Goal: Task Accomplishment & Management: Manage account settings

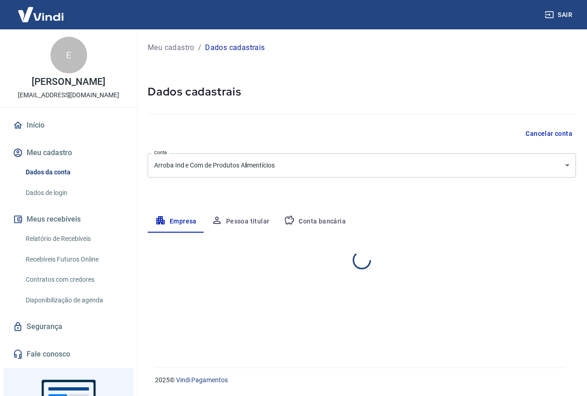
select select "SP"
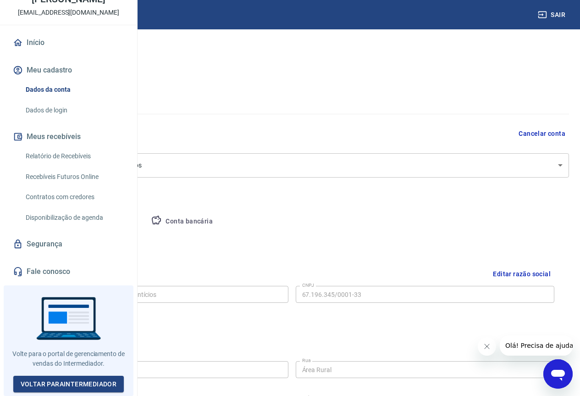
click at [556, 167] on body "Sair E [PERSON_NAME] [EMAIL_ADDRESS][DOMAIN_NAME] Início Meu cadastro Dados da …" at bounding box center [290, 198] width 580 height 396
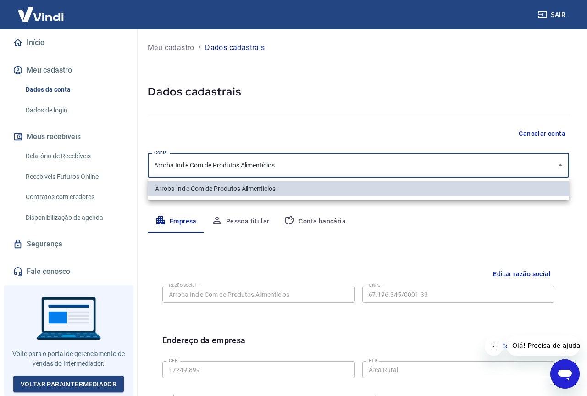
click at [556, 167] on div at bounding box center [293, 198] width 587 height 396
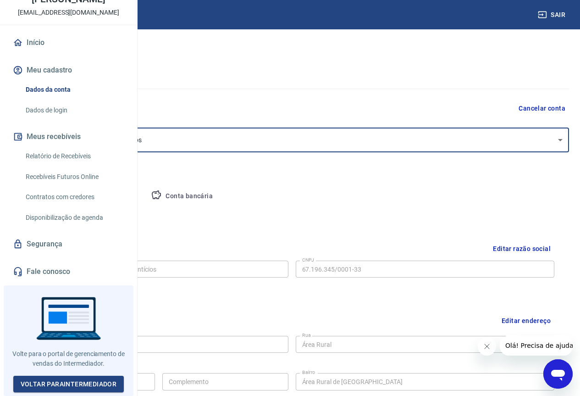
scroll to position [46, 0]
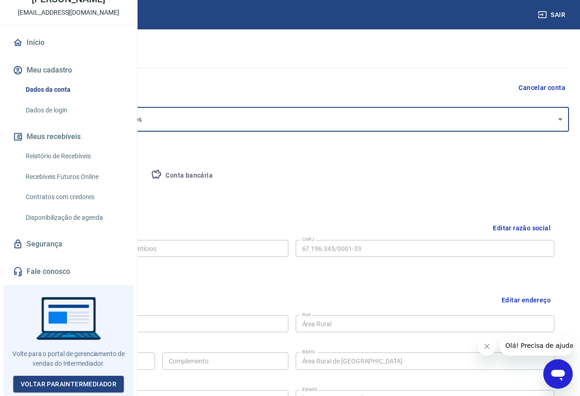
click at [220, 175] on button "Conta bancária" at bounding box center [182, 176] width 77 height 22
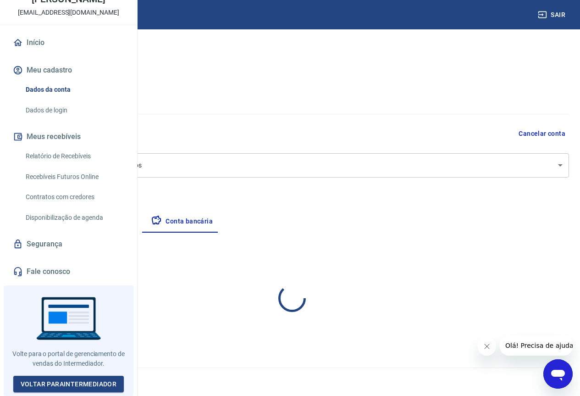
scroll to position [0, 0]
select select "1"
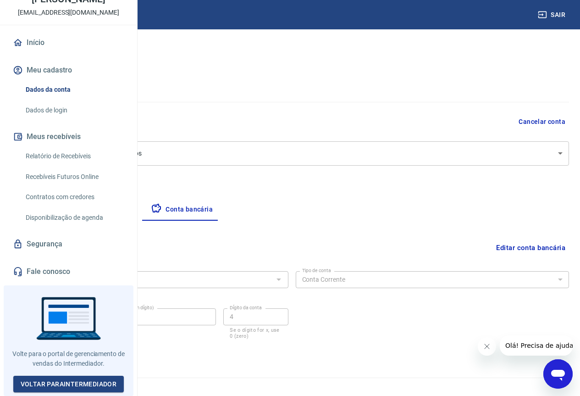
scroll to position [22, 0]
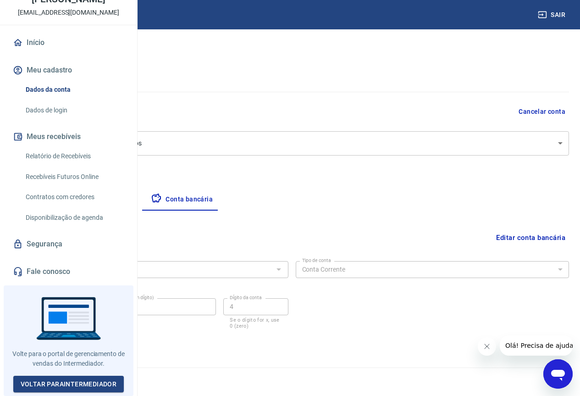
click at [560, 234] on button "Editar conta bancária" at bounding box center [530, 237] width 77 height 17
click at [551, 239] on button "Editar conta bancária" at bounding box center [530, 237] width 77 height 17
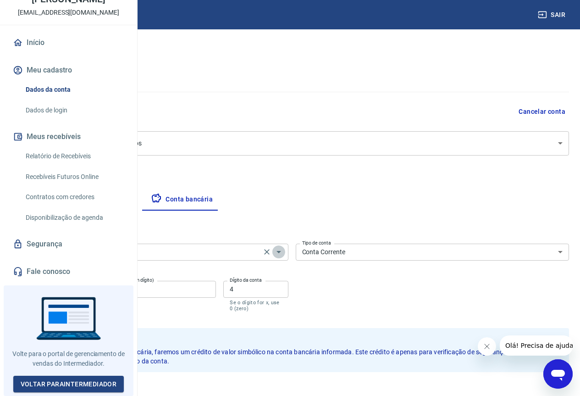
click at [284, 254] on icon "Abrir" at bounding box center [278, 251] width 11 height 11
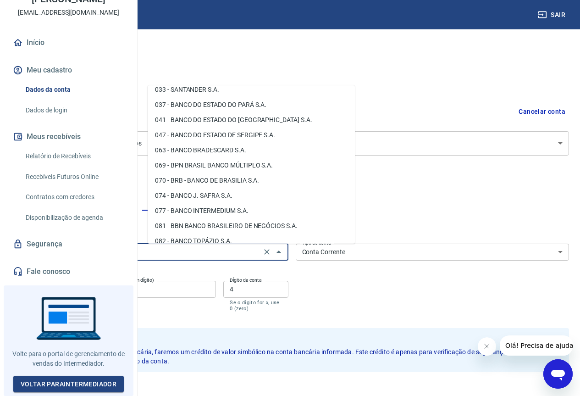
scroll to position [127, 0]
click at [216, 211] on li "077 - BANCO INTERMEDIUM S.A." at bounding box center [251, 211] width 207 height 15
type input "077 - BANCO INTERMEDIUM S.A."
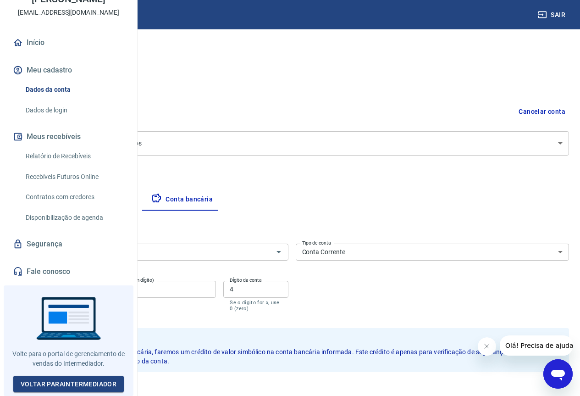
click at [452, 294] on div "Banco 077 - BANCO INTERMEDIUM S.A. Banco Tipo de conta Conta Corrente Conta Pou…" at bounding box center [292, 276] width 554 height 73
click at [101, 290] on input "1933" at bounding box center [58, 289] width 86 height 17
type input "0001"
click at [216, 299] on div "Conta (sem dígito) 544 Conta (sem dígito)" at bounding box center [162, 296] width 108 height 31
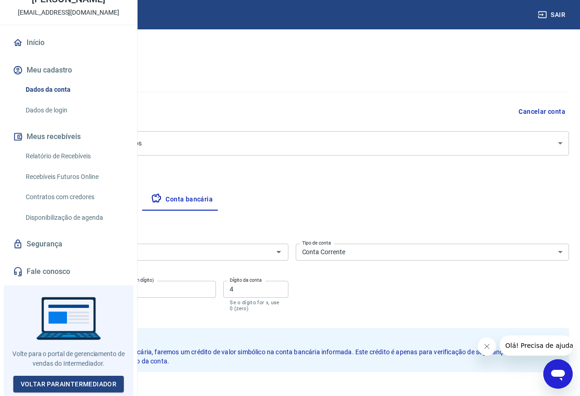
click at [216, 290] on input "544" at bounding box center [162, 289] width 108 height 17
type input "407199314"
click at [288, 290] on input "4" at bounding box center [255, 289] width 65 height 17
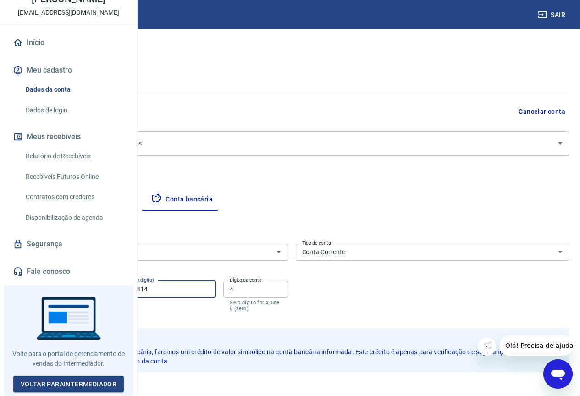
click at [288, 290] on input "4" at bounding box center [255, 289] width 65 height 17
click at [388, 293] on div "Banco 077 - BANCO INTERMEDIUM S.A. Banco Tipo de conta Conta Corrente Conta Pou…" at bounding box center [292, 276] width 554 height 73
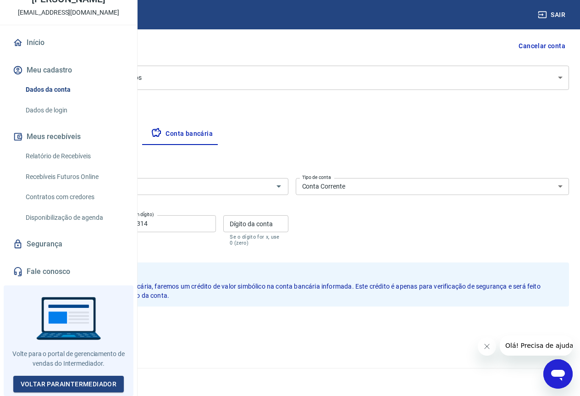
scroll to position [88, 0]
click at [50, 325] on button "Salvar" at bounding box center [32, 325] width 35 height 17
click at [288, 227] on input "Dígito da conta" at bounding box center [255, 223] width 65 height 17
type input "0"
click at [50, 332] on button "Salvar" at bounding box center [32, 325] width 35 height 17
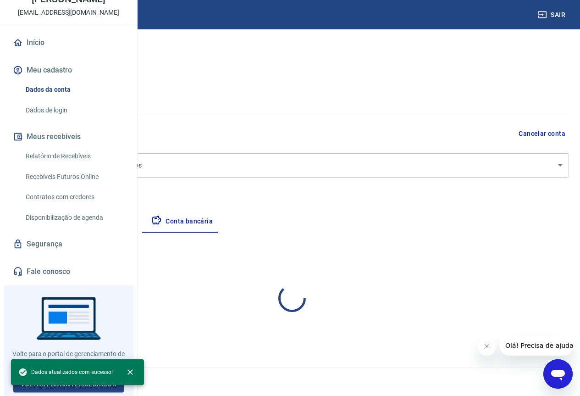
scroll to position [0, 0]
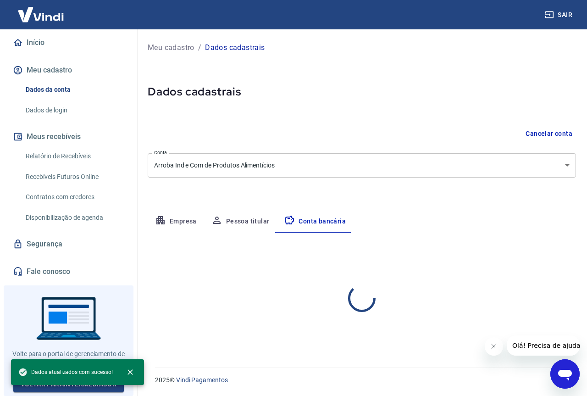
select select "1"
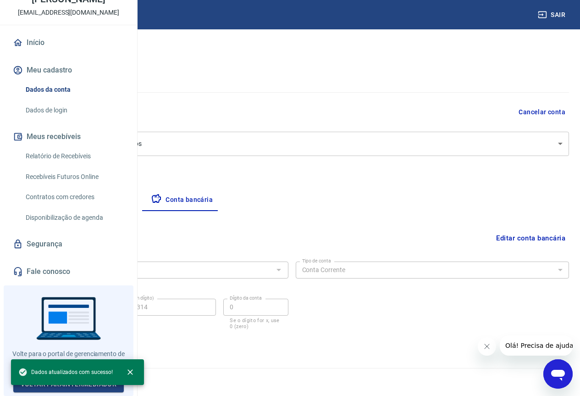
scroll to position [22, 0]
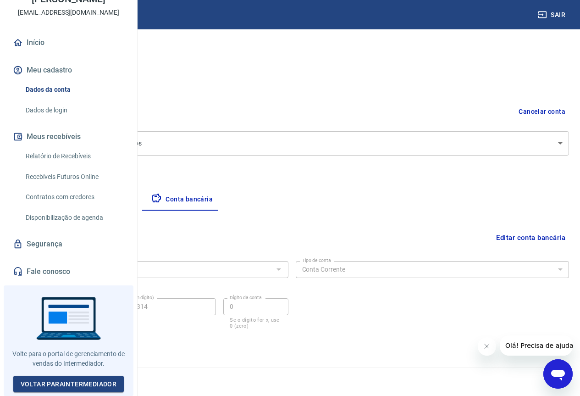
click at [525, 235] on button "Editar conta bancária" at bounding box center [530, 237] width 77 height 17
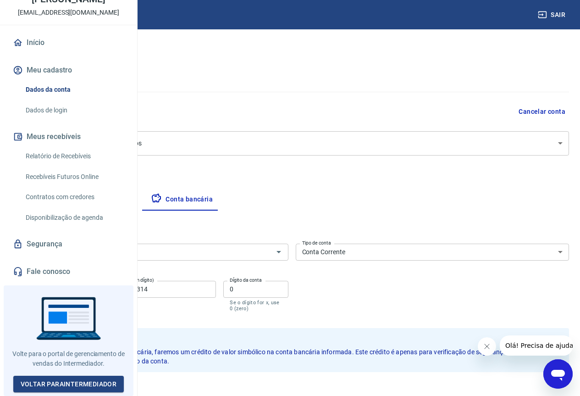
click at [288, 291] on input "0" at bounding box center [255, 289] width 65 height 17
type input "4"
click at [216, 285] on input "407199314" at bounding box center [162, 289] width 108 height 17
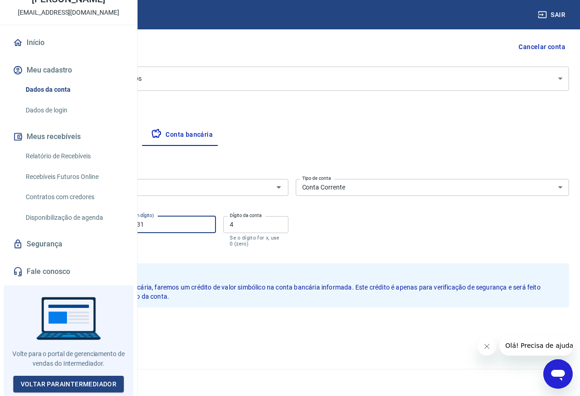
scroll to position [88, 0]
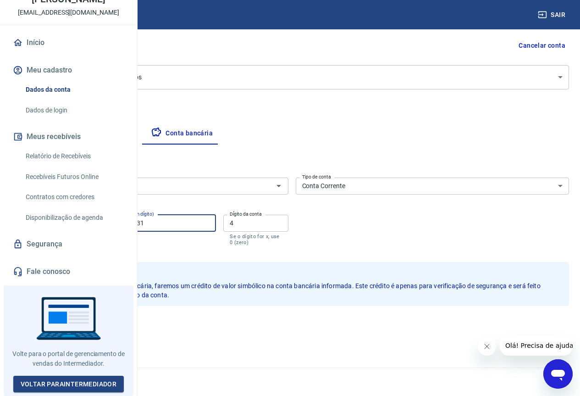
type input "40719931"
click at [50, 323] on button "Salvar" at bounding box center [32, 325] width 35 height 17
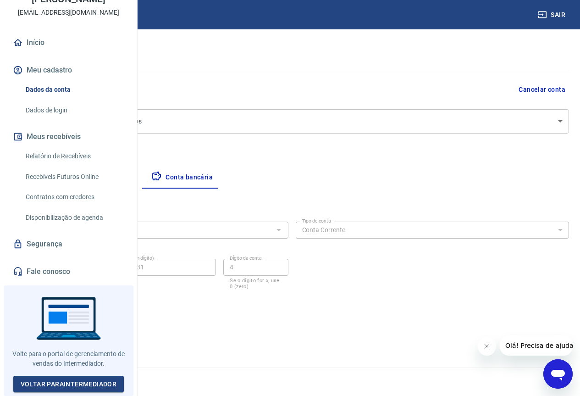
scroll to position [0, 0]
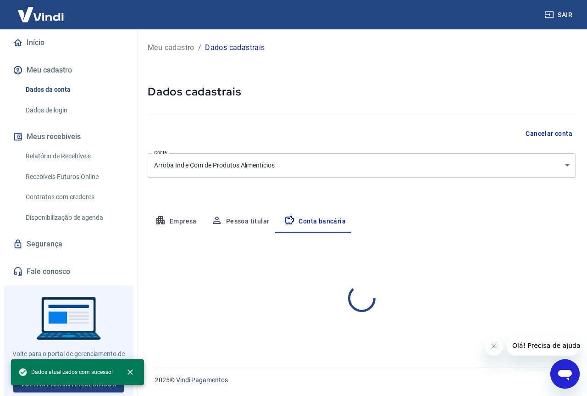
select select "1"
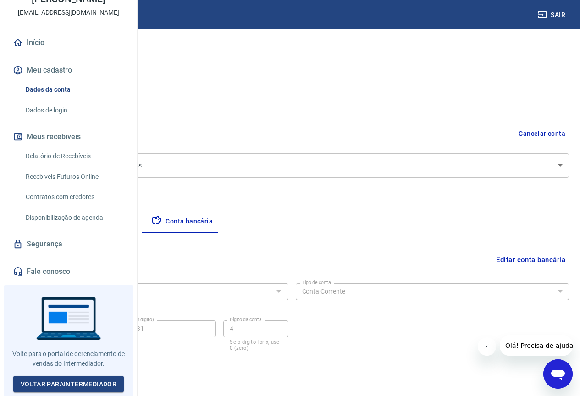
scroll to position [22, 0]
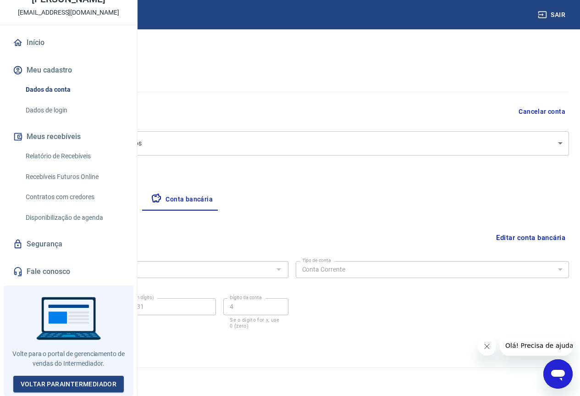
click at [31, 7] on img at bounding box center [41, 14] width 60 height 28
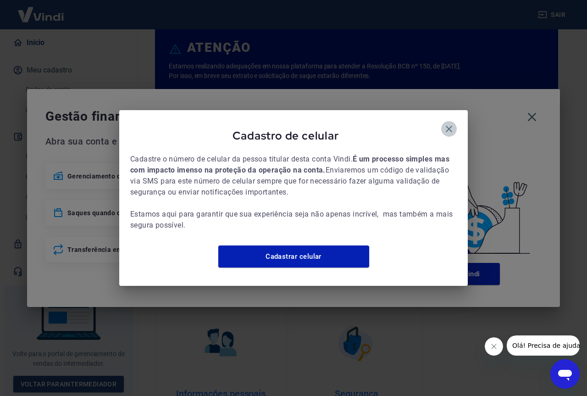
click at [450, 126] on icon "button" at bounding box center [449, 129] width 6 height 6
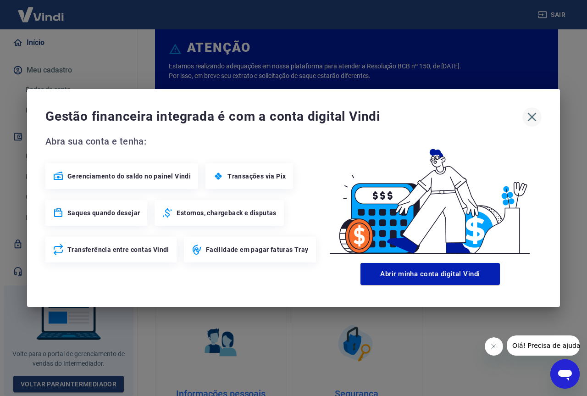
click at [530, 116] on icon "button" at bounding box center [532, 117] width 9 height 9
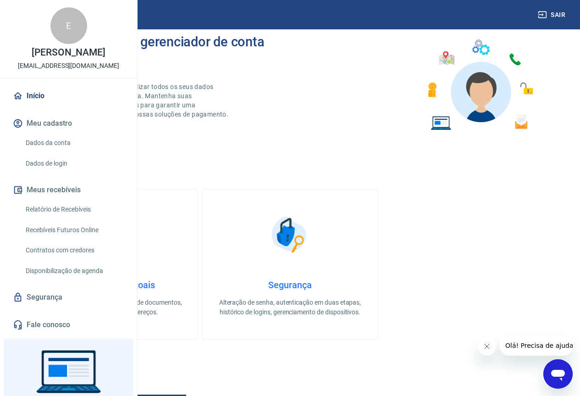
click at [35, 13] on img at bounding box center [41, 14] width 60 height 28
click at [47, 16] on img at bounding box center [41, 14] width 60 height 28
click at [560, 14] on button "Sair" at bounding box center [552, 14] width 33 height 17
